Goal: Navigation & Orientation: Find specific page/section

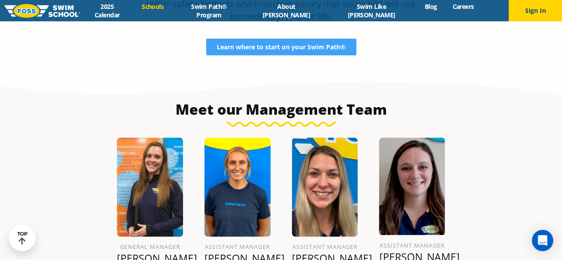
scroll to position [875, 0]
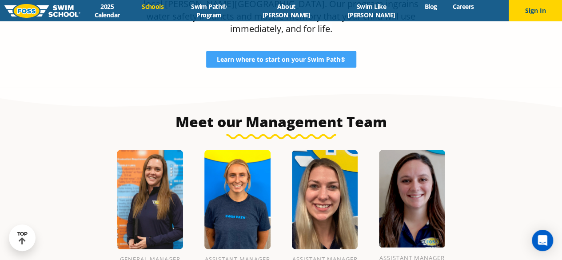
click at [171, 10] on link "Schools" at bounding box center [152, 6] width 37 height 8
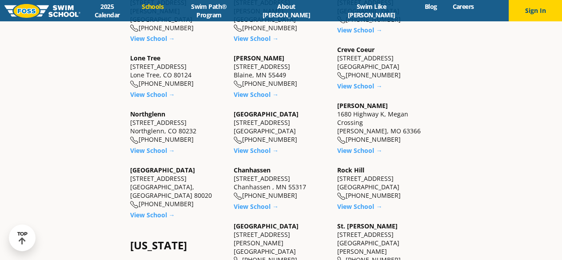
scroll to position [310, 0]
click at [253, 149] on link "View School →" at bounding box center [256, 150] width 45 height 8
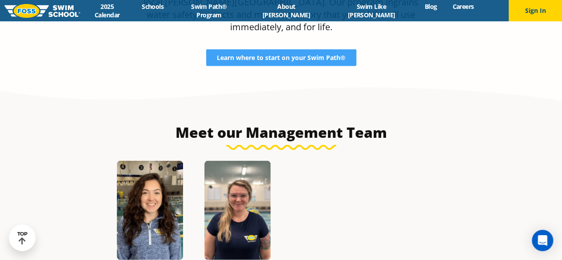
scroll to position [914, 0]
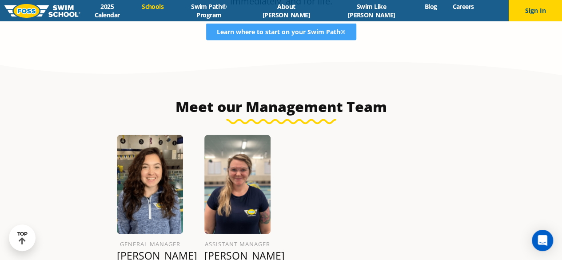
click at [171, 11] on link "Schools" at bounding box center [152, 6] width 37 height 8
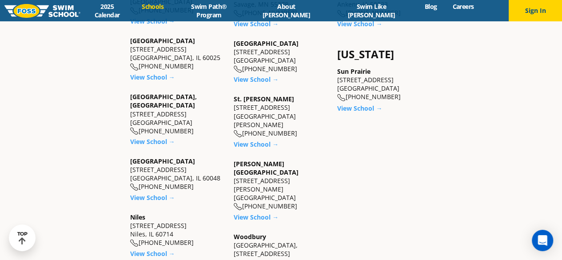
scroll to position [648, 0]
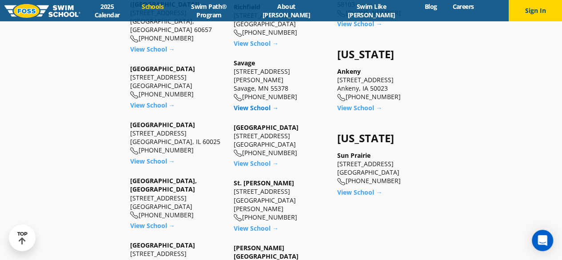
click at [241, 103] on link "View School →" at bounding box center [256, 107] width 45 height 8
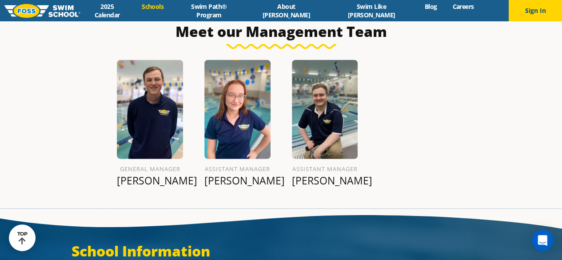
click at [171, 8] on link "Schools" at bounding box center [152, 6] width 37 height 8
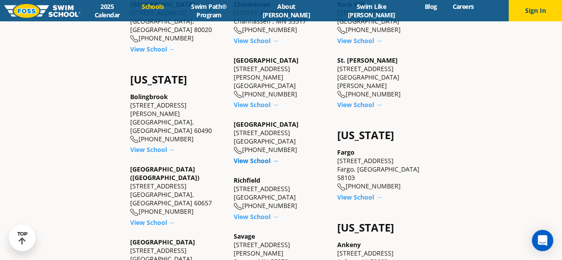
click at [253, 156] on link "View School →" at bounding box center [256, 160] width 45 height 8
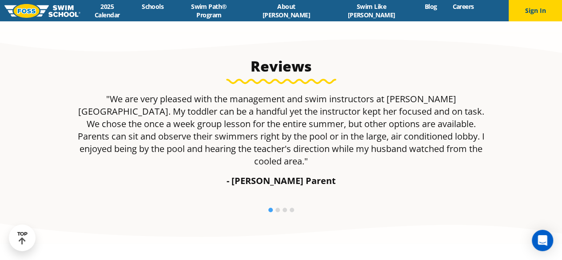
scroll to position [542, 0]
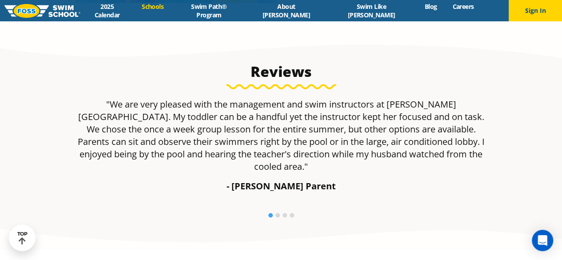
click at [171, 11] on link "Schools" at bounding box center [152, 6] width 37 height 8
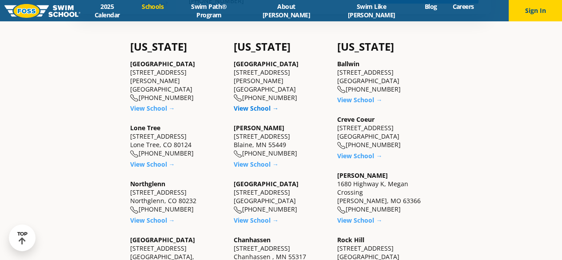
click at [260, 104] on link "View School →" at bounding box center [256, 108] width 45 height 8
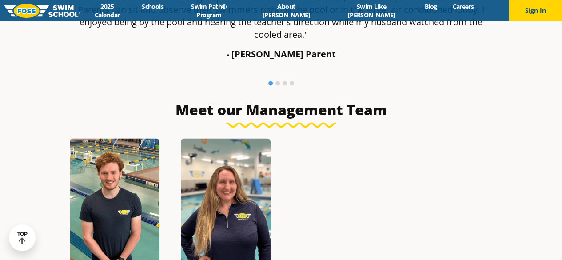
scroll to position [654, 0]
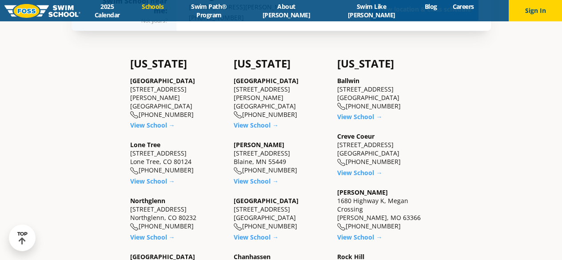
click at [265, 177] on link "View School →" at bounding box center [256, 181] width 45 height 8
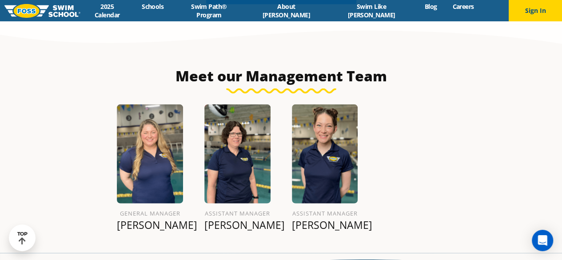
scroll to position [951, 0]
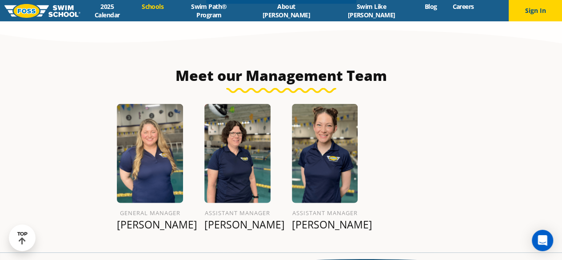
click at [171, 7] on link "Schools" at bounding box center [152, 6] width 37 height 8
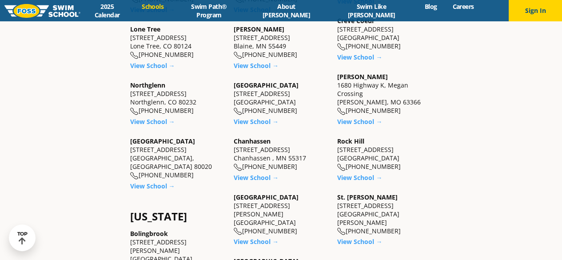
scroll to position [339, 0]
click at [252, 174] on link "View School →" at bounding box center [256, 177] width 45 height 8
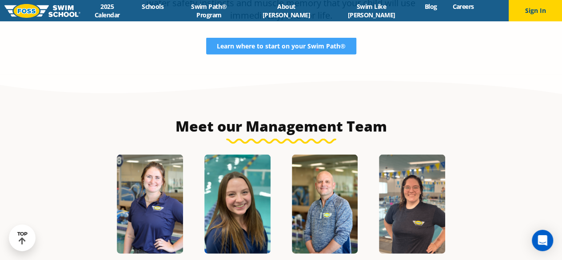
scroll to position [887, 0]
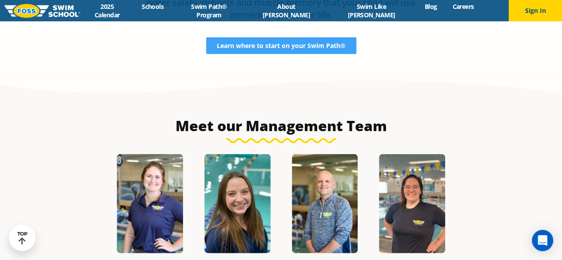
click at [172, 6] on div "Menu 2025 Calendar Schools Swim Path® Program About [PERSON_NAME] Swim Like [PE…" at bounding box center [281, 10] width 562 height 21
click at [171, 11] on link "Schools" at bounding box center [152, 6] width 37 height 8
